Goal: Transaction & Acquisition: Purchase product/service

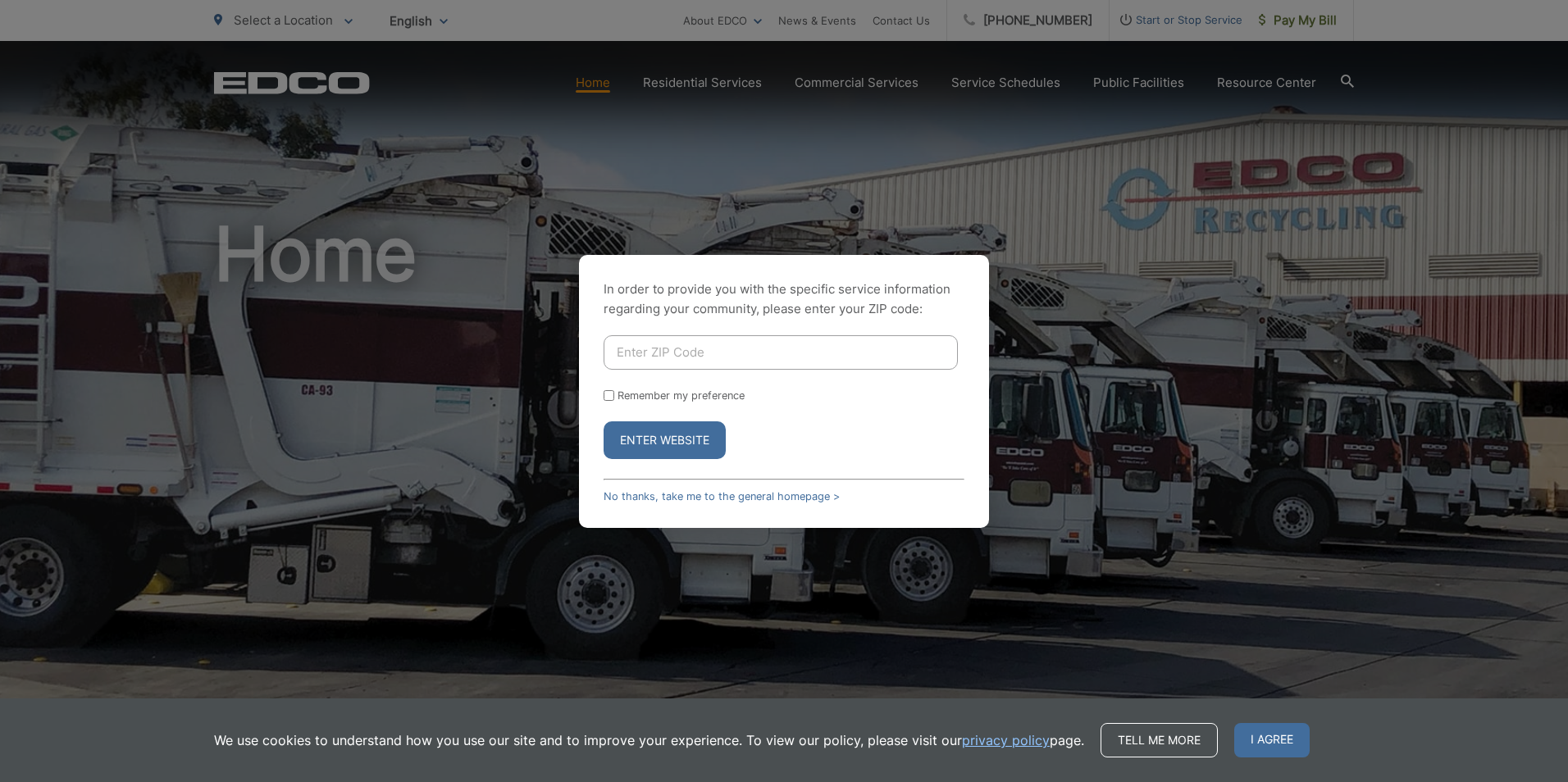
click at [700, 353] on input "Enter ZIP Code" at bounding box center [780, 352] width 354 height 35
type input "92020"
click at [606, 395] on input "Remember my preference" at bounding box center [608, 395] width 10 height 10
checkbox input "true"
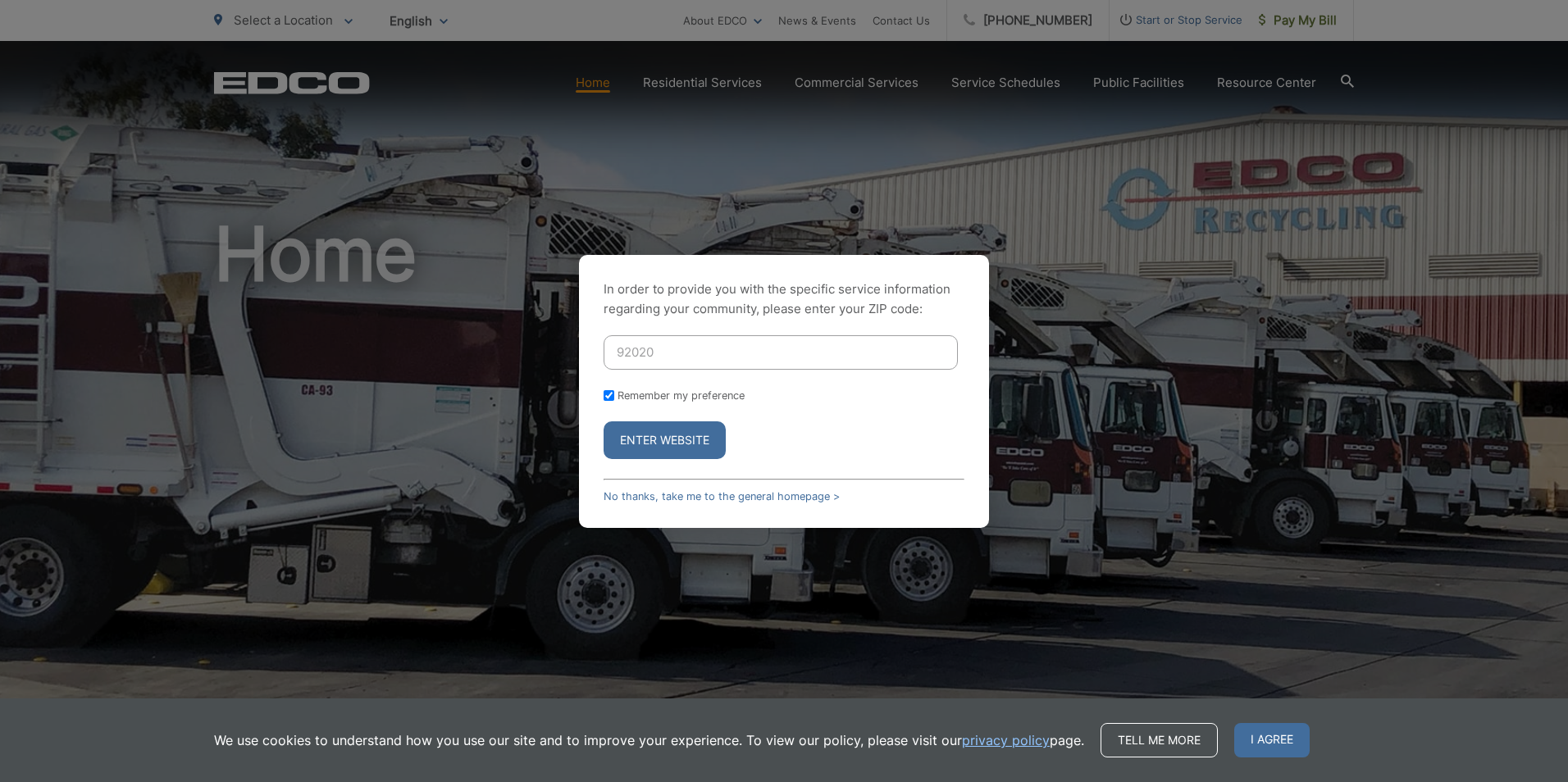
click at [665, 434] on button "Enter Website" at bounding box center [664, 440] width 122 height 37
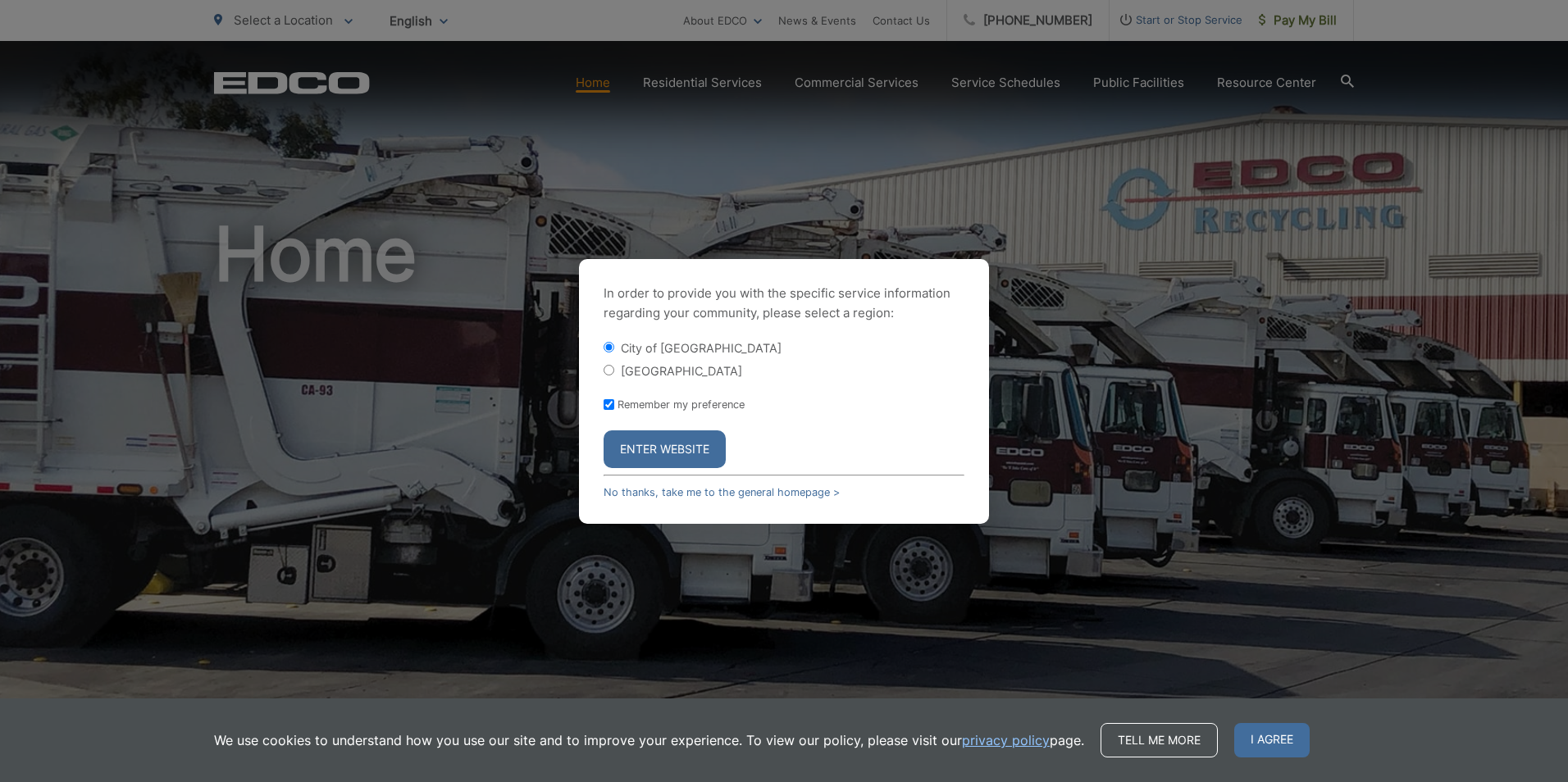
click at [664, 451] on button "Enter Website" at bounding box center [664, 449] width 122 height 37
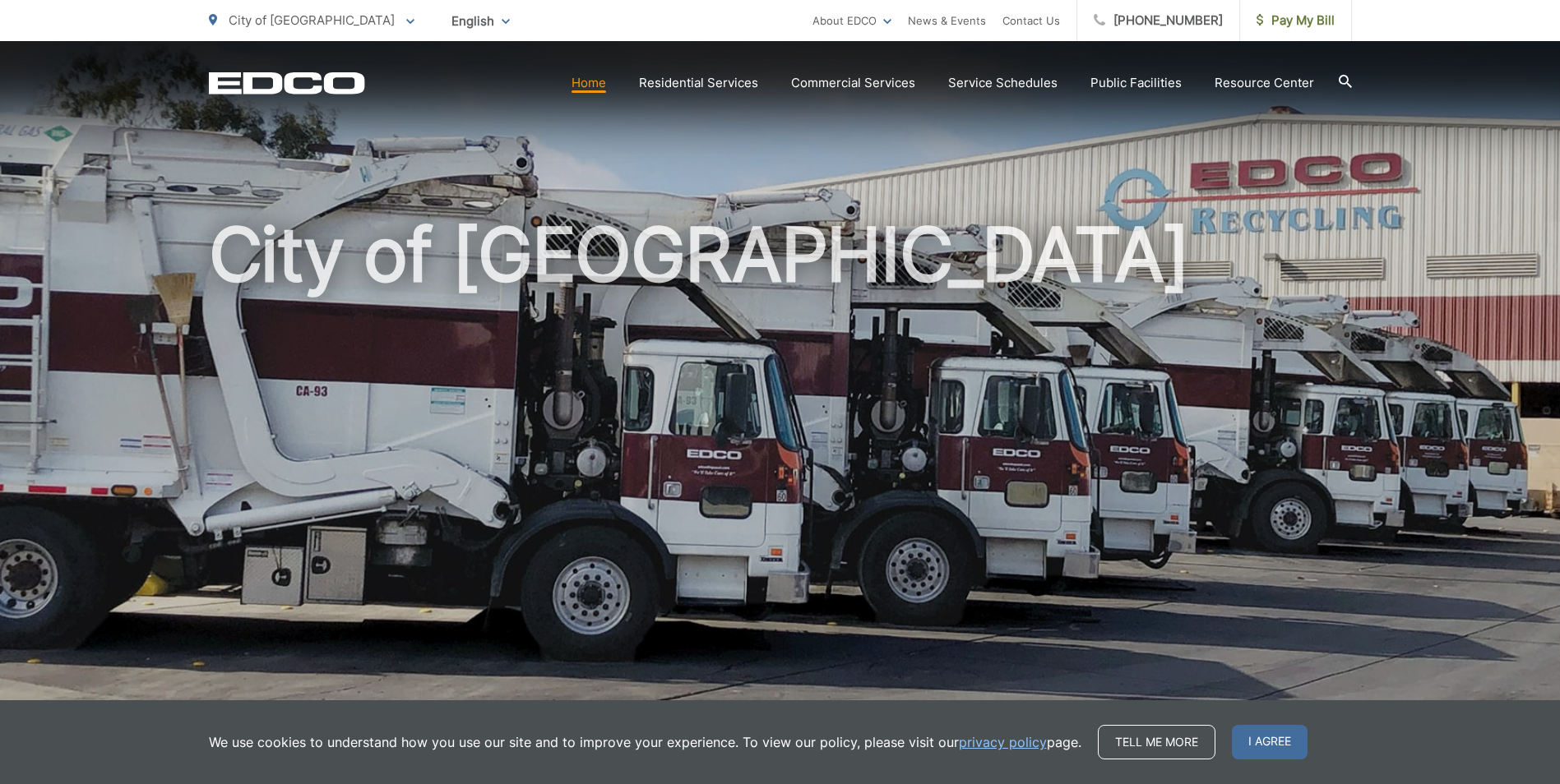
drag, startPoint x: 1247, startPoint y: 744, endPoint x: 1245, endPoint y: 735, distance: 9.2
click at [1248, 739] on span "I agree" at bounding box center [1270, 742] width 76 height 35
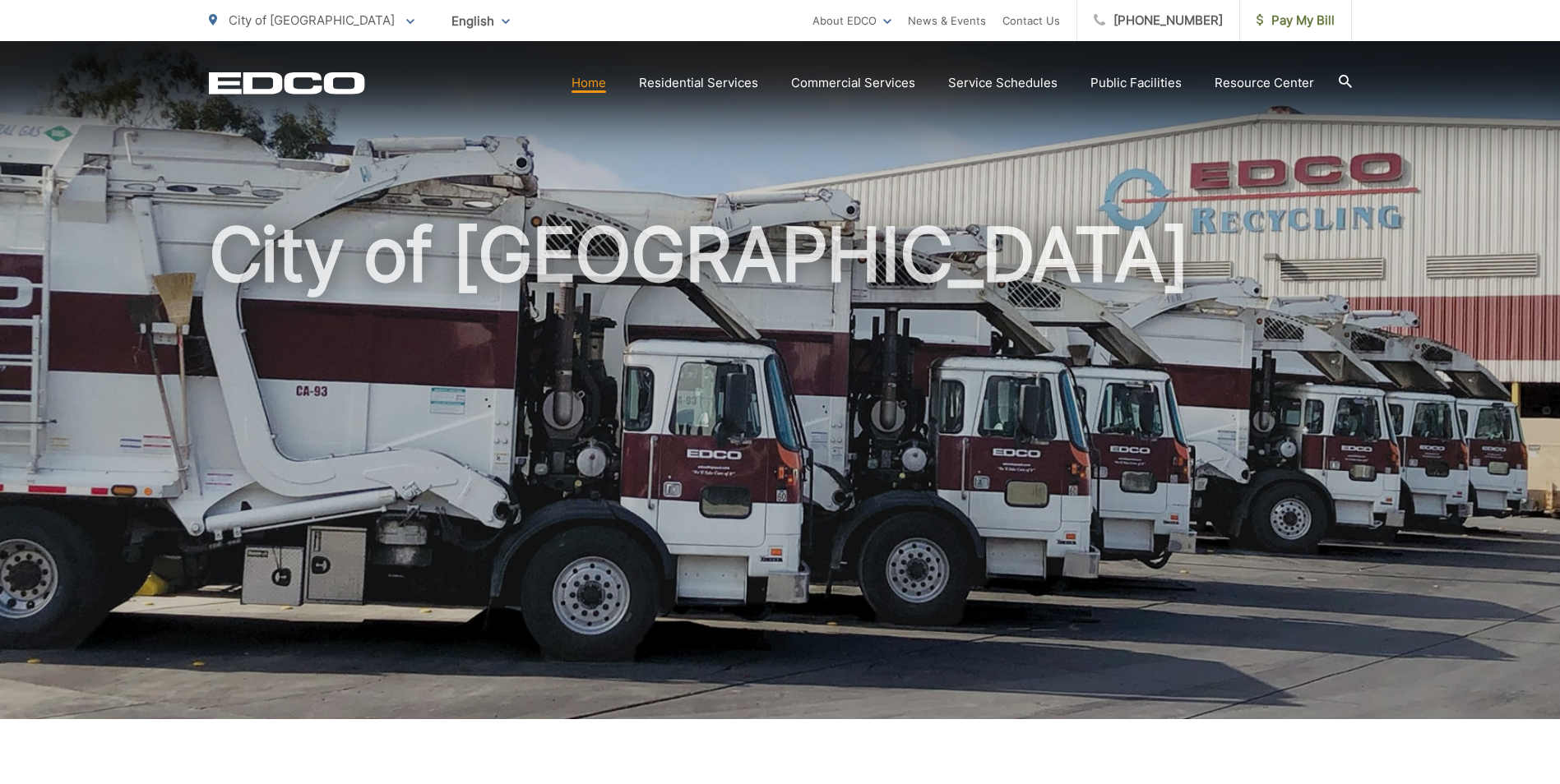
click at [407, 19] on icon at bounding box center [410, 22] width 8 height 6
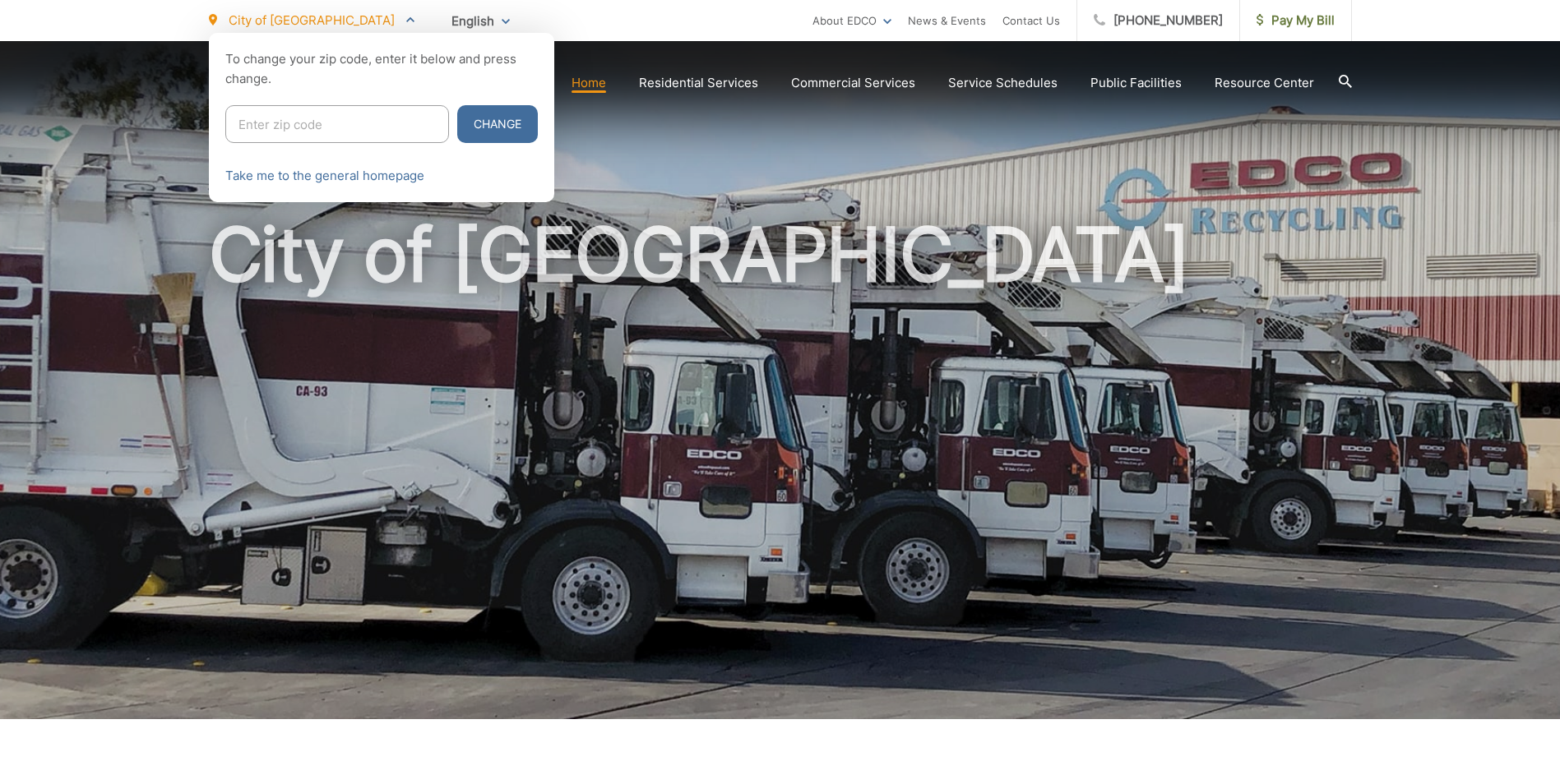
click at [318, 425] on div at bounding box center [780, 424] width 1560 height 784
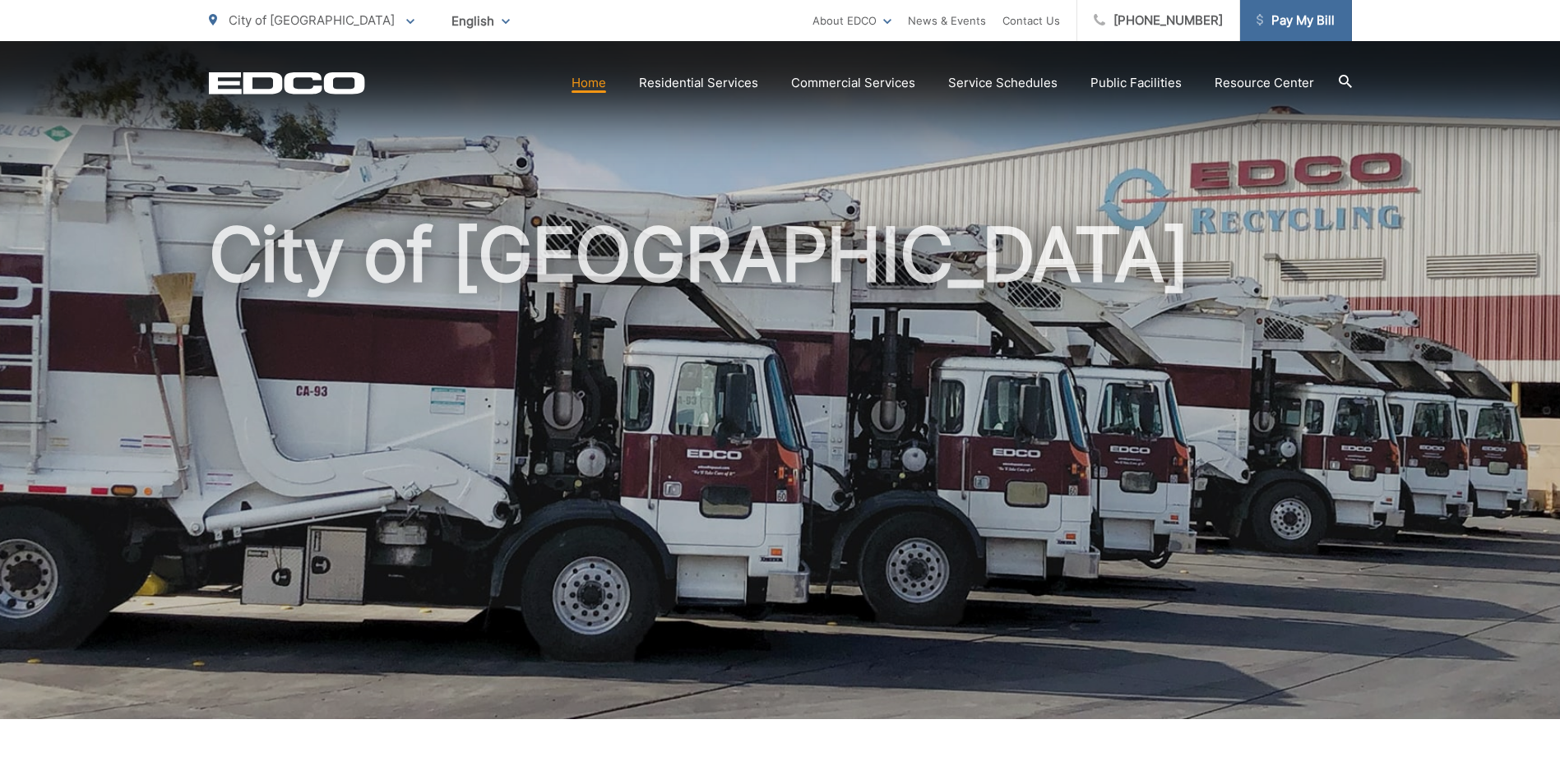
click at [1279, 21] on span "Pay My Bill" at bounding box center [1295, 20] width 78 height 20
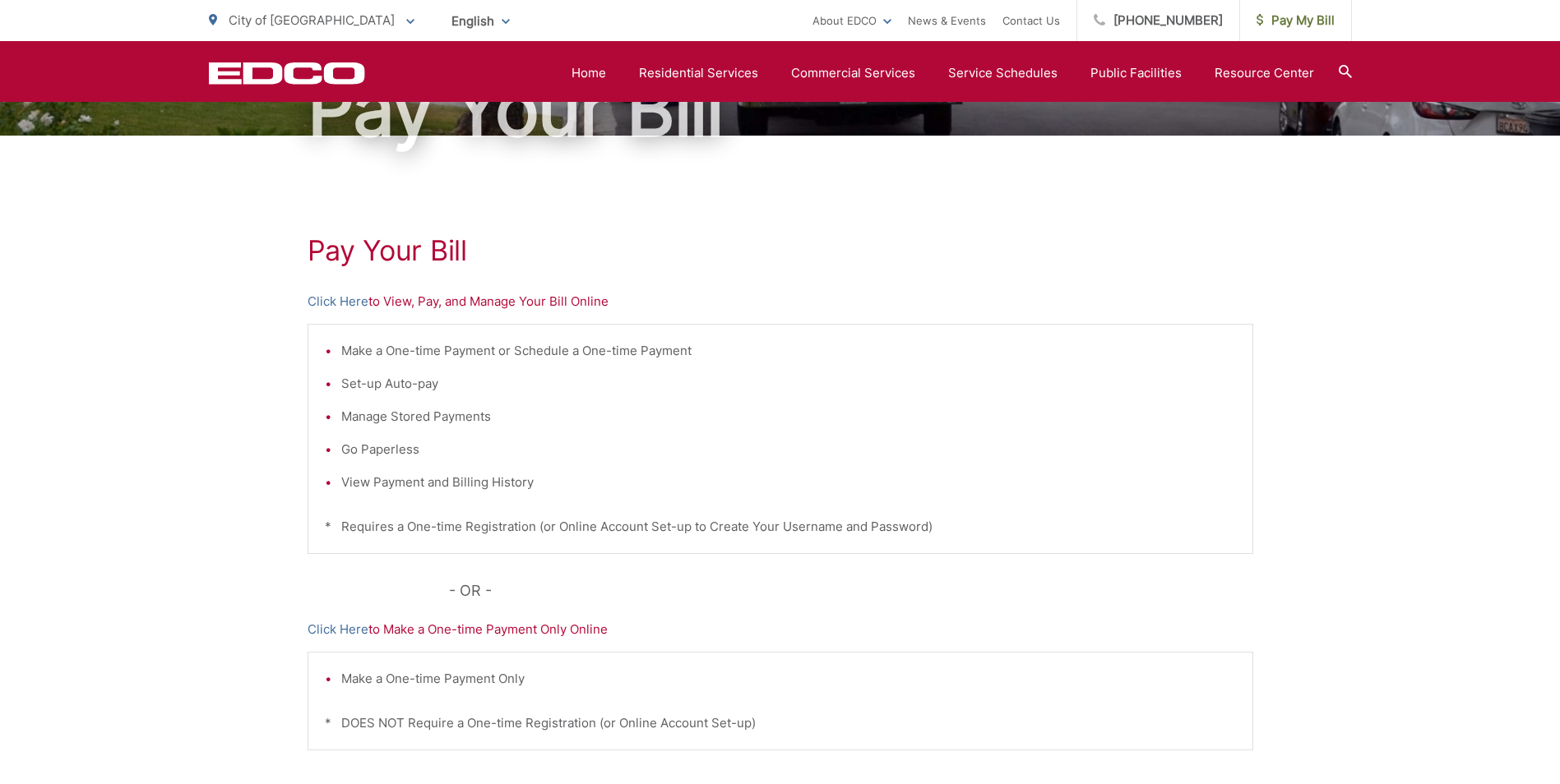
scroll to position [165, 0]
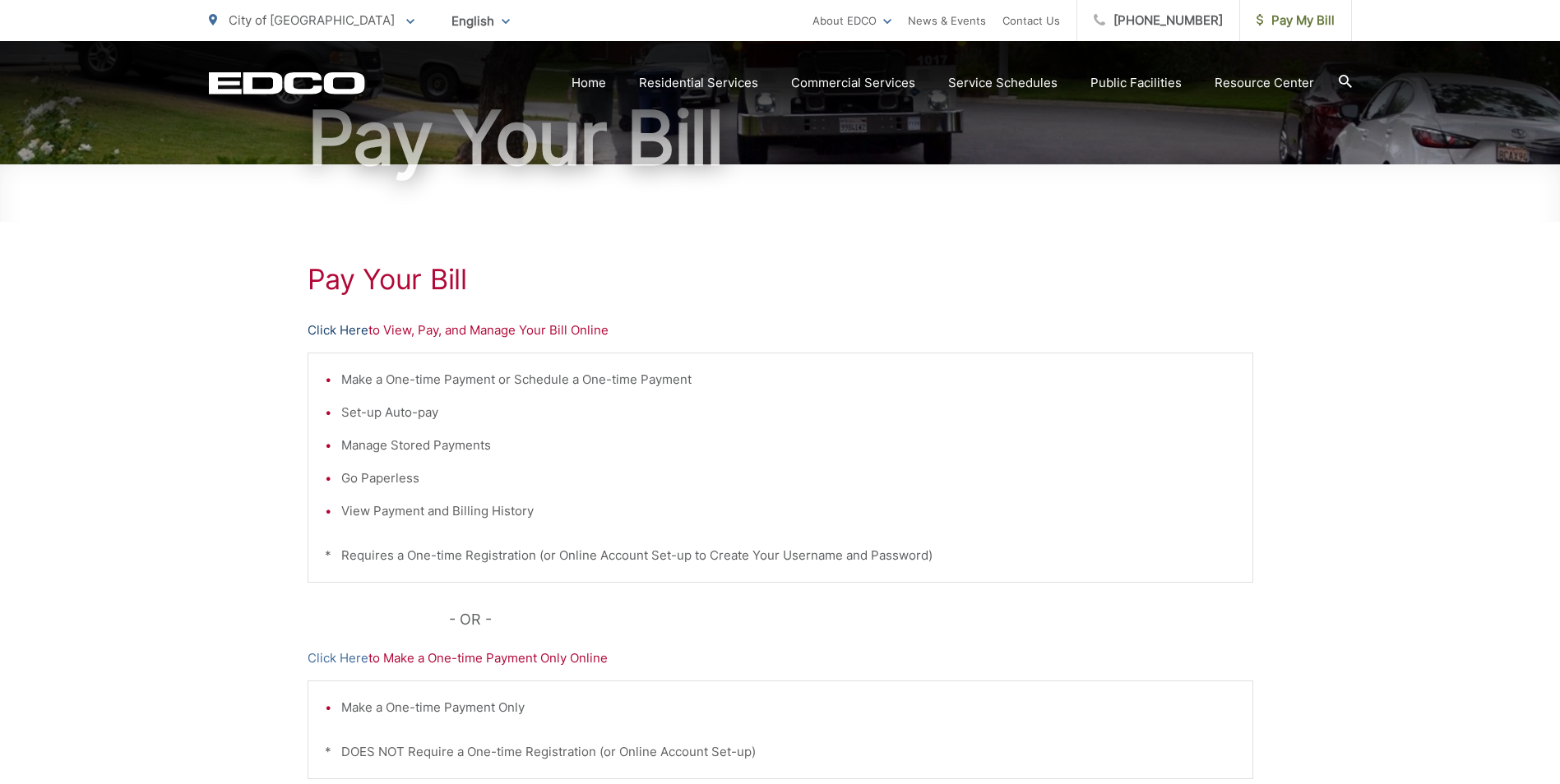
click at [347, 331] on link "Click Here" at bounding box center [337, 330] width 61 height 20
